Goal: Use online tool/utility: Utilize a website feature to perform a specific function

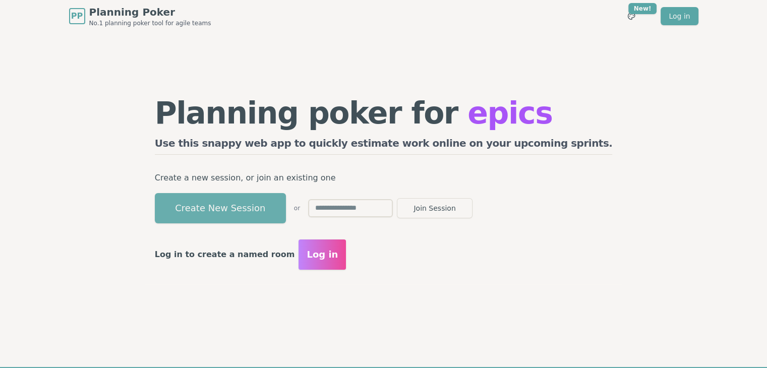
click at [276, 210] on button "Create New Session" at bounding box center [220, 208] width 131 height 30
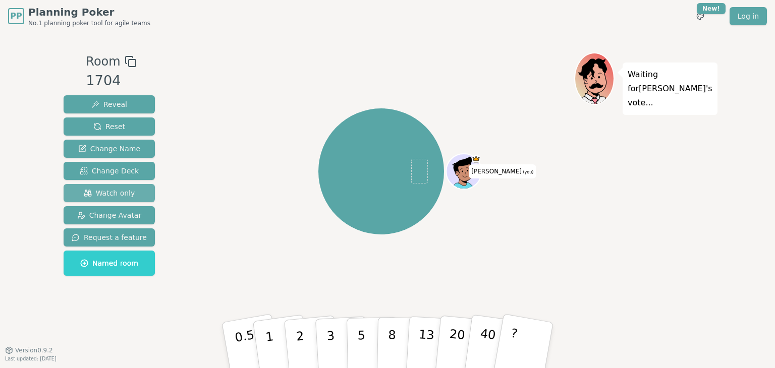
click at [119, 195] on span "Watch only" at bounding box center [109, 193] width 51 height 10
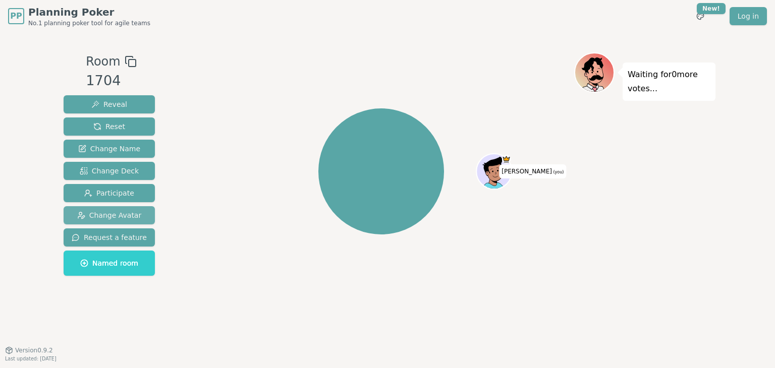
click at [123, 218] on span "Change Avatar" at bounding box center [109, 215] width 65 height 10
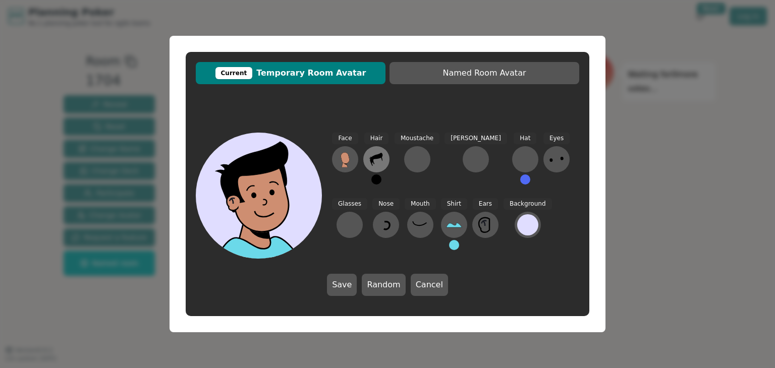
click at [375, 164] on icon at bounding box center [376, 159] width 16 height 16
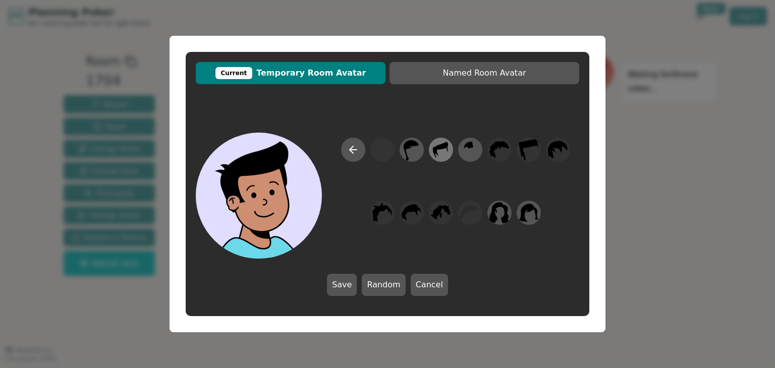
click at [446, 155] on icon at bounding box center [441, 150] width 20 height 23
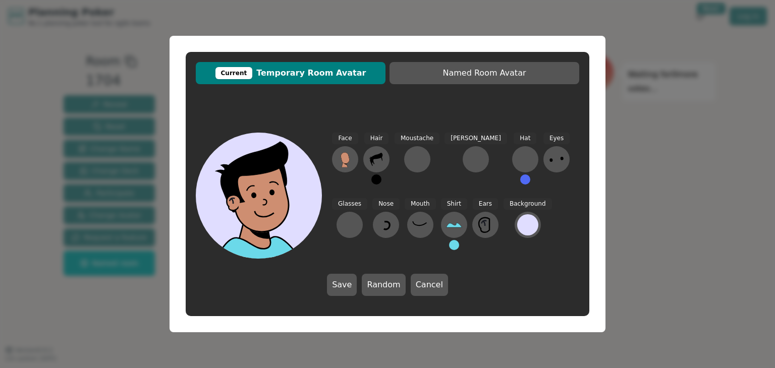
click at [375, 181] on button at bounding box center [376, 180] width 10 height 10
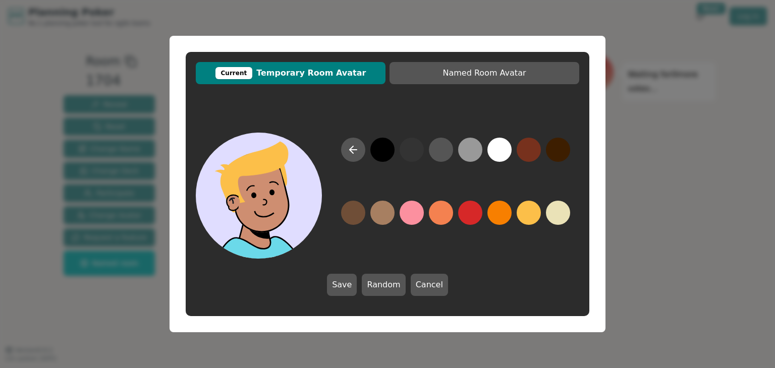
click at [534, 212] on button at bounding box center [529, 213] width 24 height 24
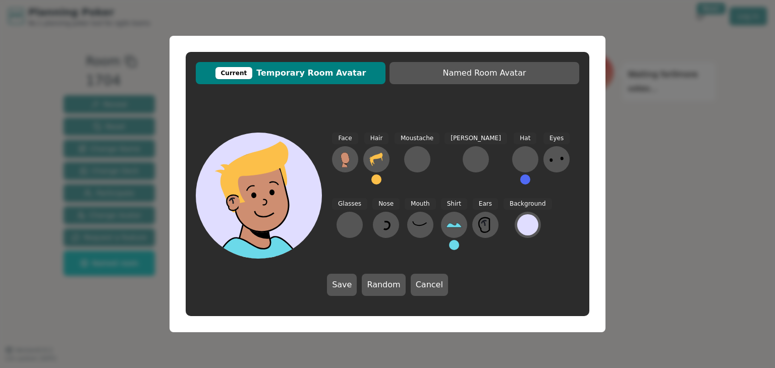
click at [348, 182] on div "Face" at bounding box center [345, 163] width 26 height 61
click at [346, 157] on icon at bounding box center [344, 157] width 9 height 11
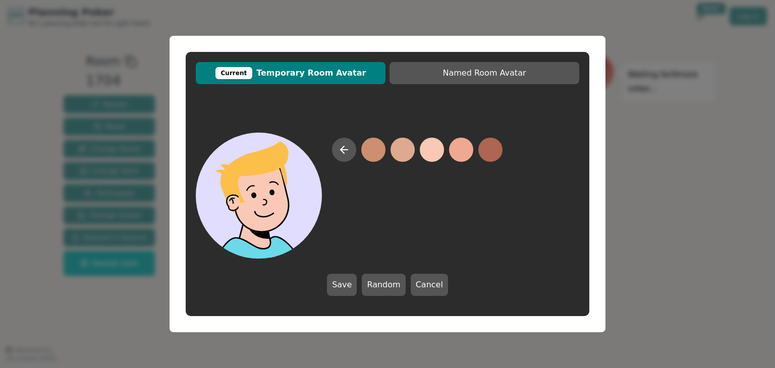
click at [432, 150] on button at bounding box center [432, 150] width 24 height 24
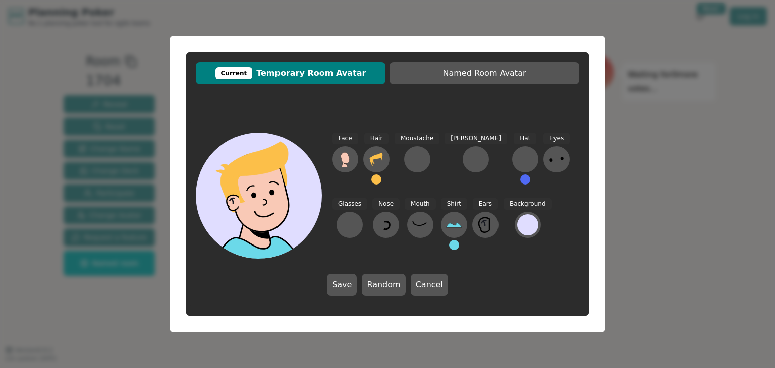
click at [376, 180] on button at bounding box center [376, 180] width 10 height 10
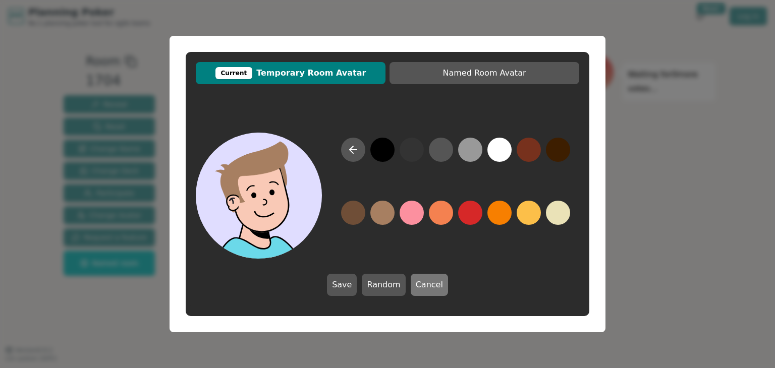
click at [420, 289] on button "Cancel" at bounding box center [429, 285] width 37 height 22
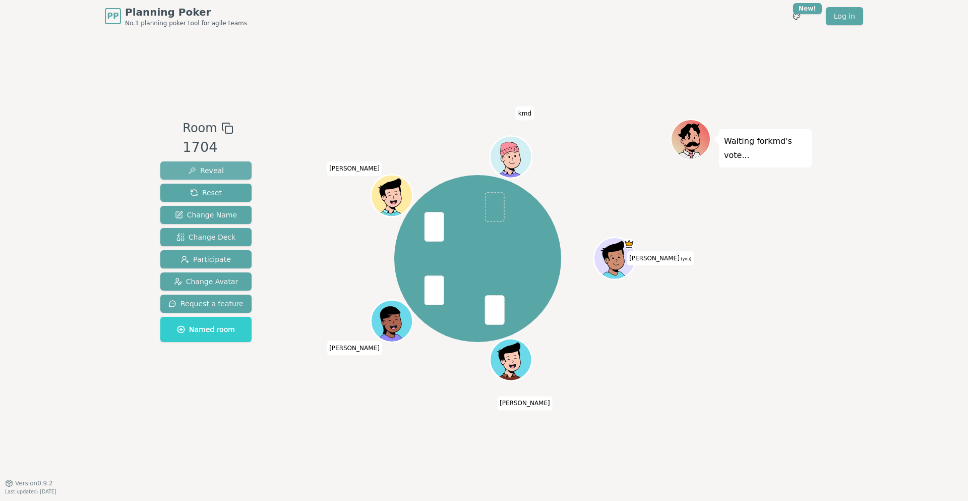
click at [219, 172] on span "Reveal" at bounding box center [206, 170] width 36 height 10
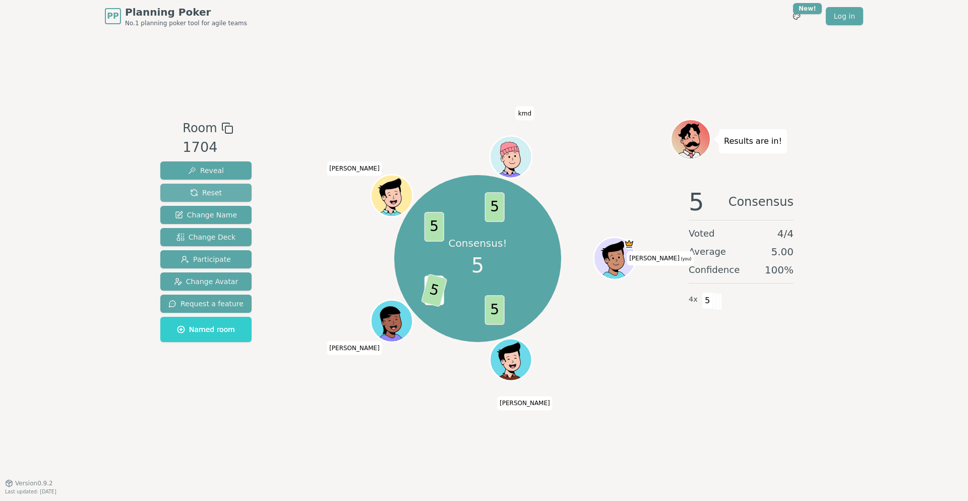
click at [224, 195] on button "Reset" at bounding box center [205, 193] width 91 height 18
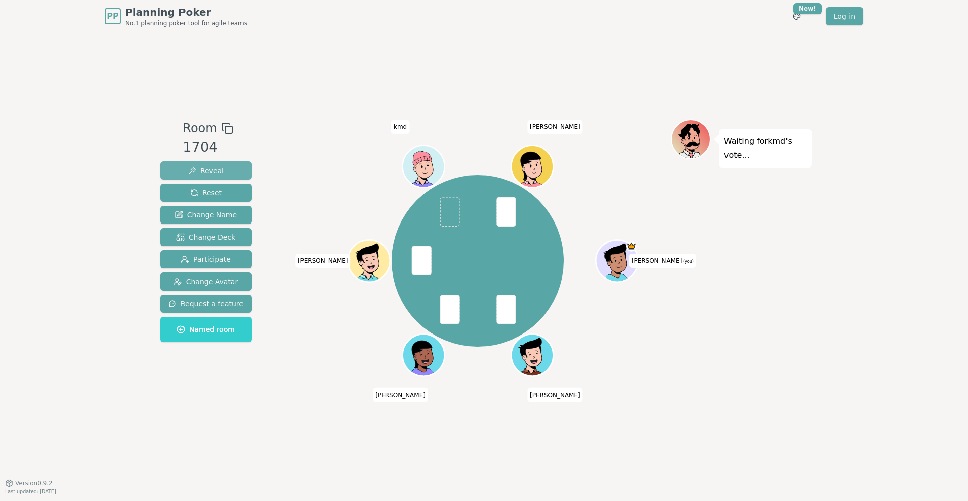
click at [206, 169] on span "Reveal" at bounding box center [206, 170] width 36 height 10
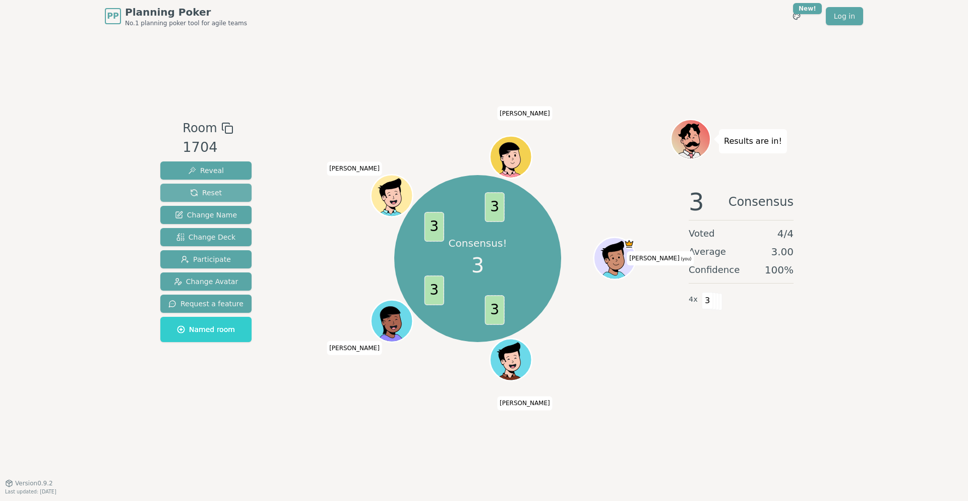
click at [197, 188] on span "Reset" at bounding box center [206, 193] width 32 height 10
